Goal: Task Accomplishment & Management: Use online tool/utility

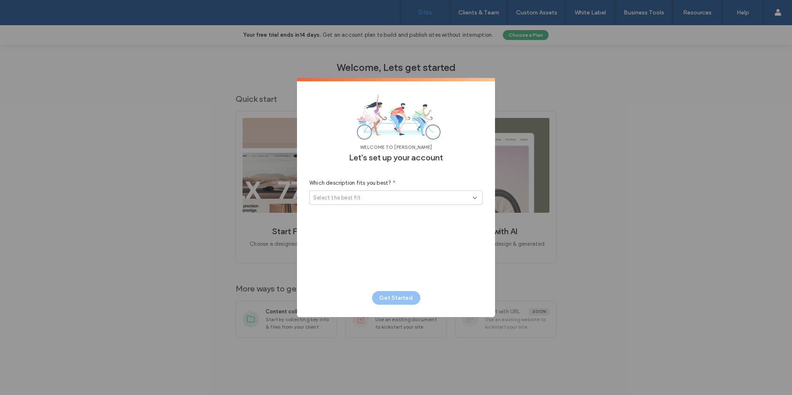
click at [374, 198] on div "Select the best fit" at bounding box center [393, 198] width 160 height 8
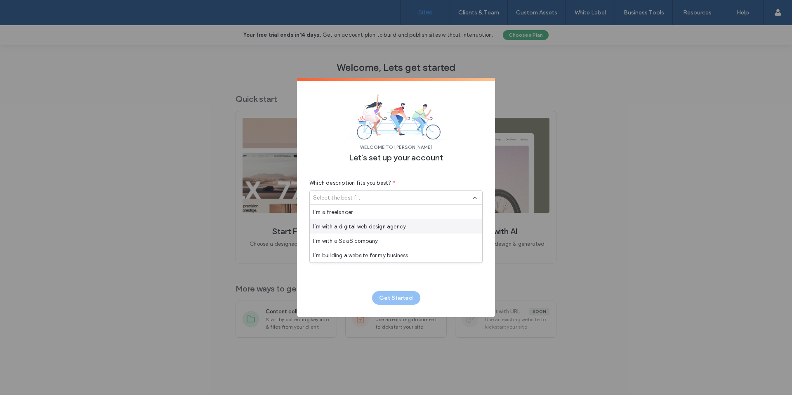
click at [356, 226] on span "I’m with a digital web design agency" at bounding box center [359, 226] width 93 height 8
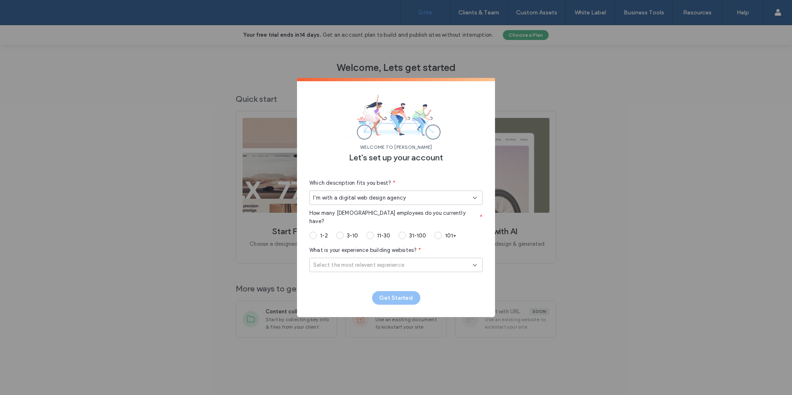
click at [342, 232] on span at bounding box center [339, 235] width 7 height 7
click at [364, 261] on span "Select the most relevant experience" at bounding box center [358, 265] width 91 height 8
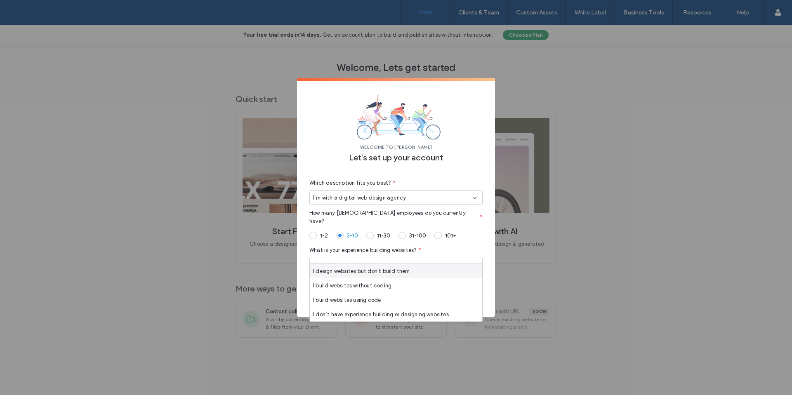
click at [360, 273] on span "I design websites but don't build them" at bounding box center [361, 271] width 97 height 8
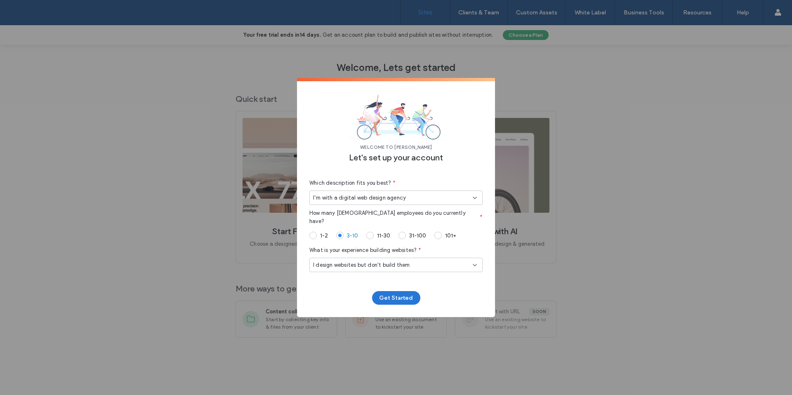
click at [396, 298] on button "Get Started" at bounding box center [396, 298] width 48 height 14
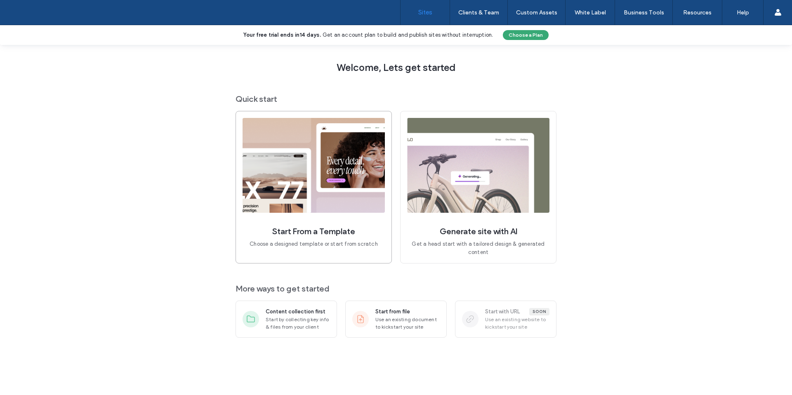
click at [304, 189] on img at bounding box center [313, 165] width 142 height 95
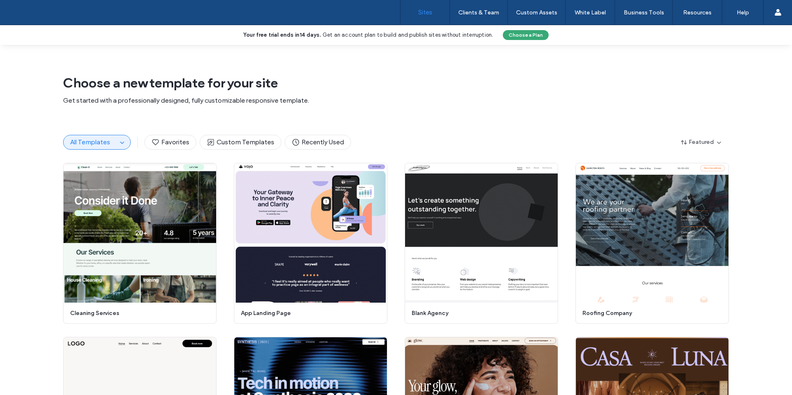
click at [438, 12] on link "Sites" at bounding box center [424, 12] width 49 height 25
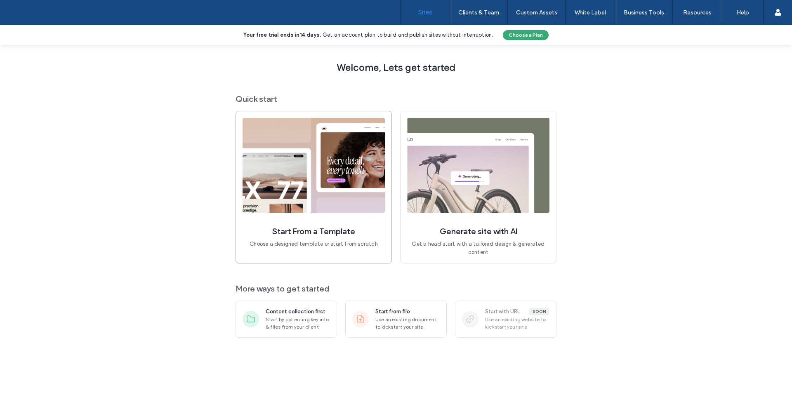
click at [253, 165] on img at bounding box center [313, 165] width 142 height 95
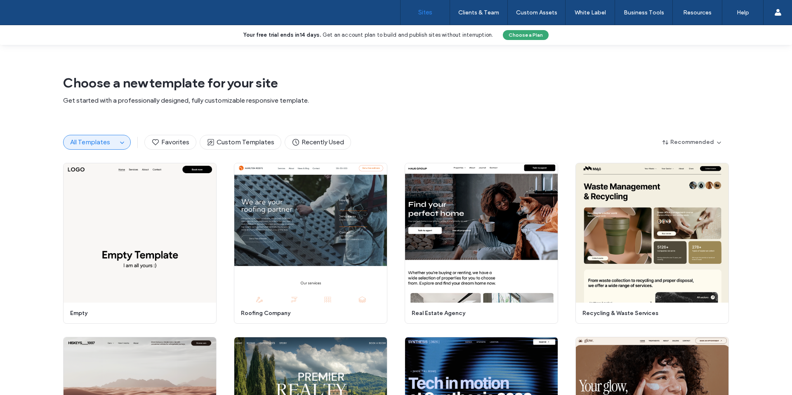
click at [421, 14] on label "Sites" at bounding box center [425, 12] width 14 height 7
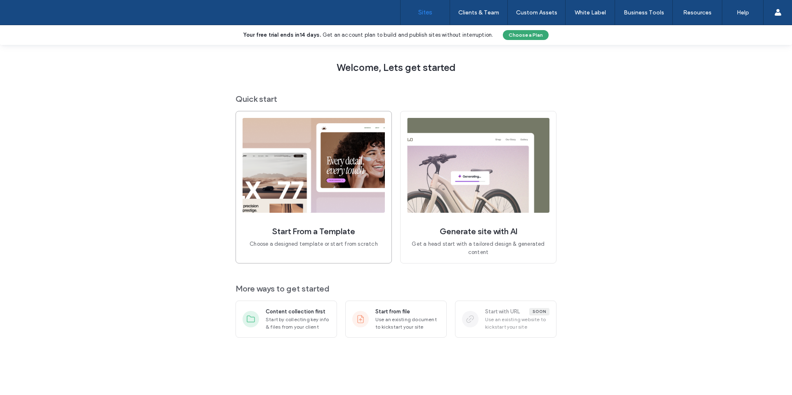
click at [338, 167] on img at bounding box center [313, 165] width 142 height 95
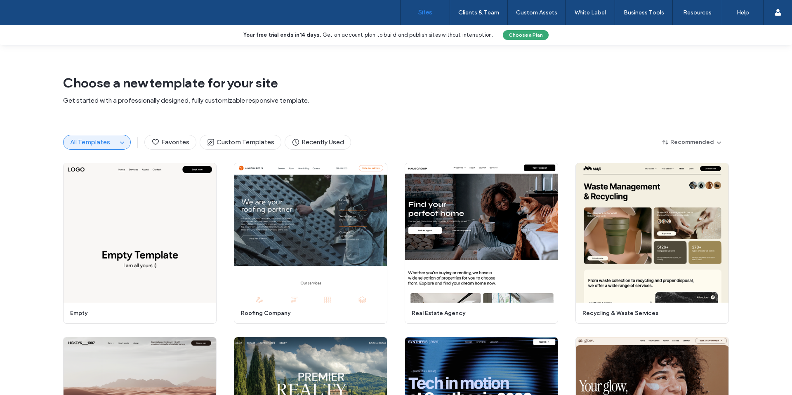
click at [423, 11] on label "Sites" at bounding box center [425, 12] width 14 height 7
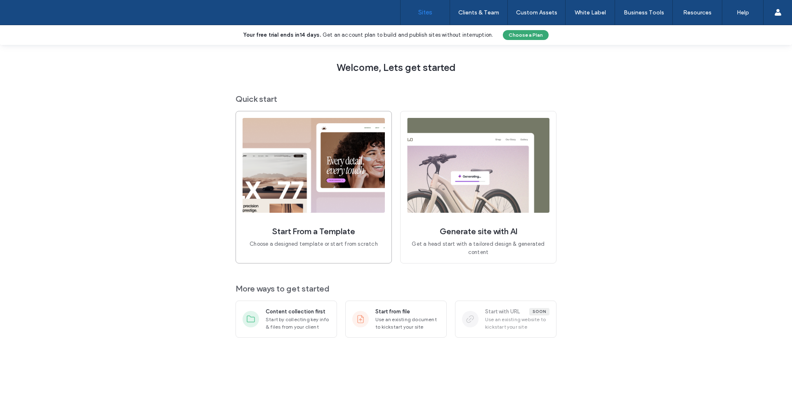
click at [332, 181] on img at bounding box center [313, 165] width 142 height 95
